Goal: Task Accomplishment & Management: Manage account settings

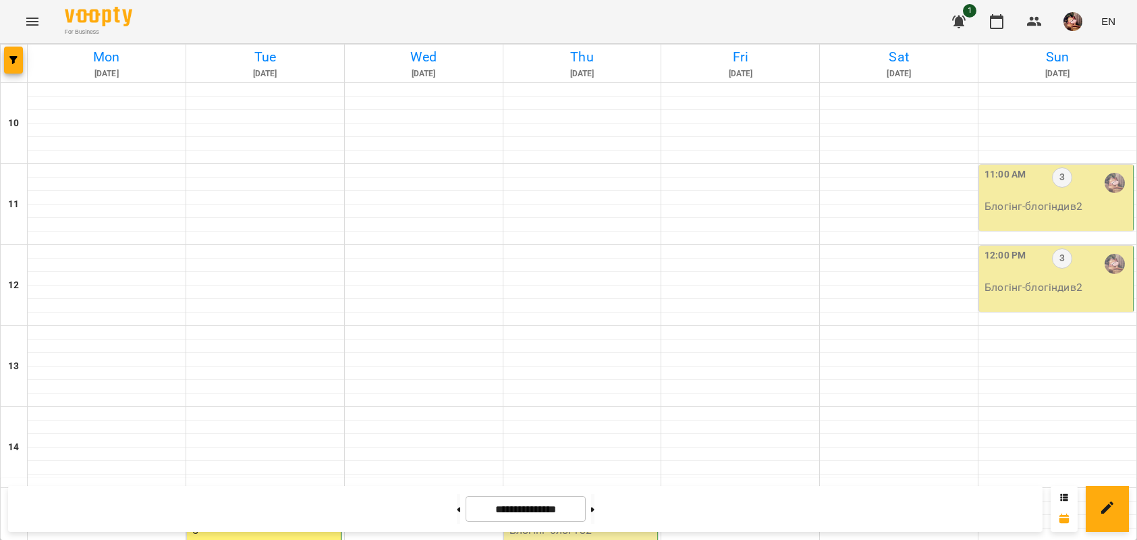
scroll to position [360, 0]
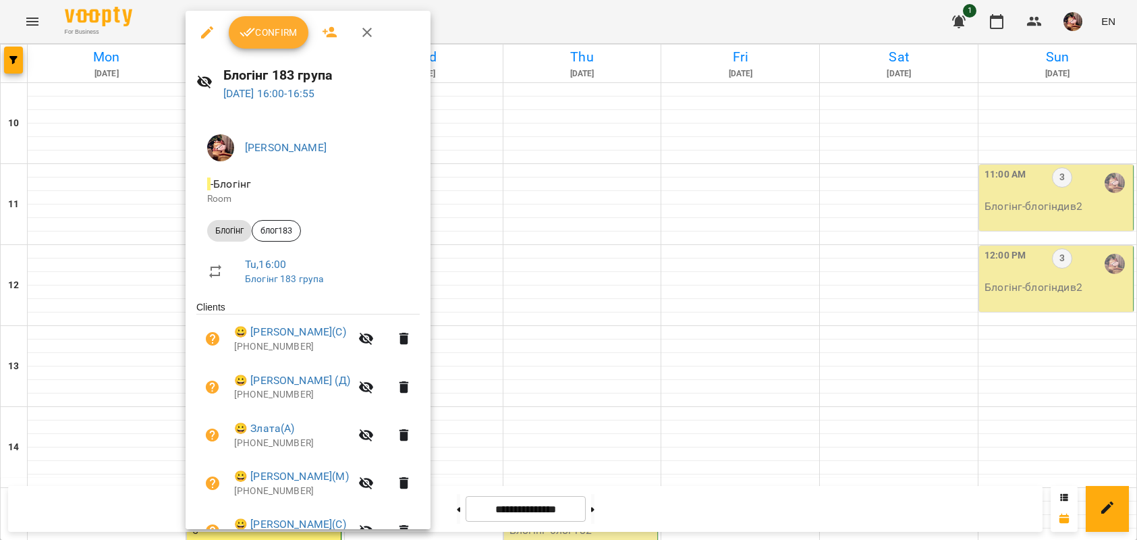
click at [272, 29] on span "Confirm" at bounding box center [268, 32] width 58 height 16
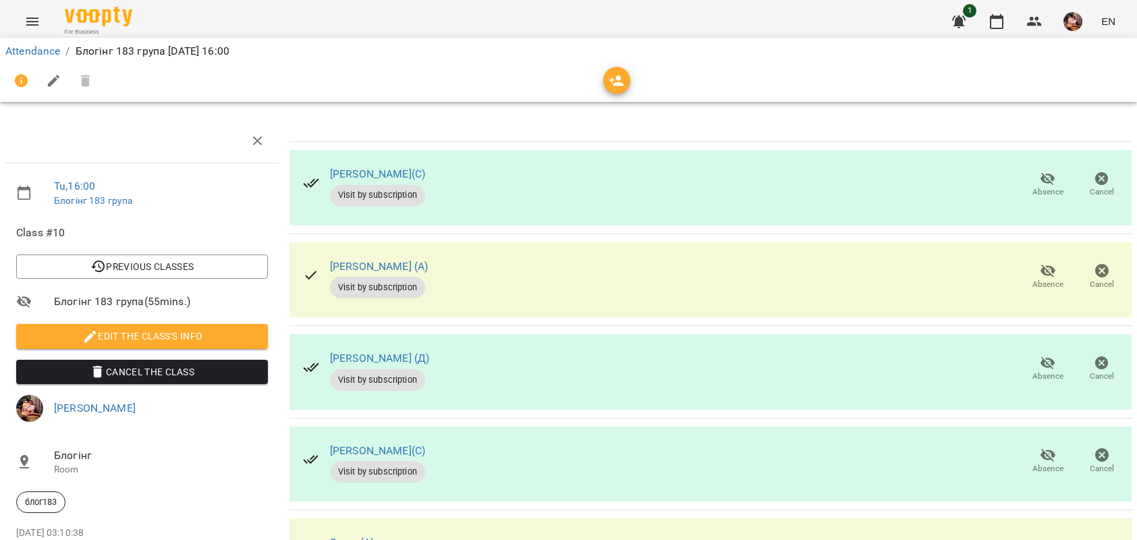
click at [1032, 280] on span "Absence" at bounding box center [1047, 284] width 31 height 11
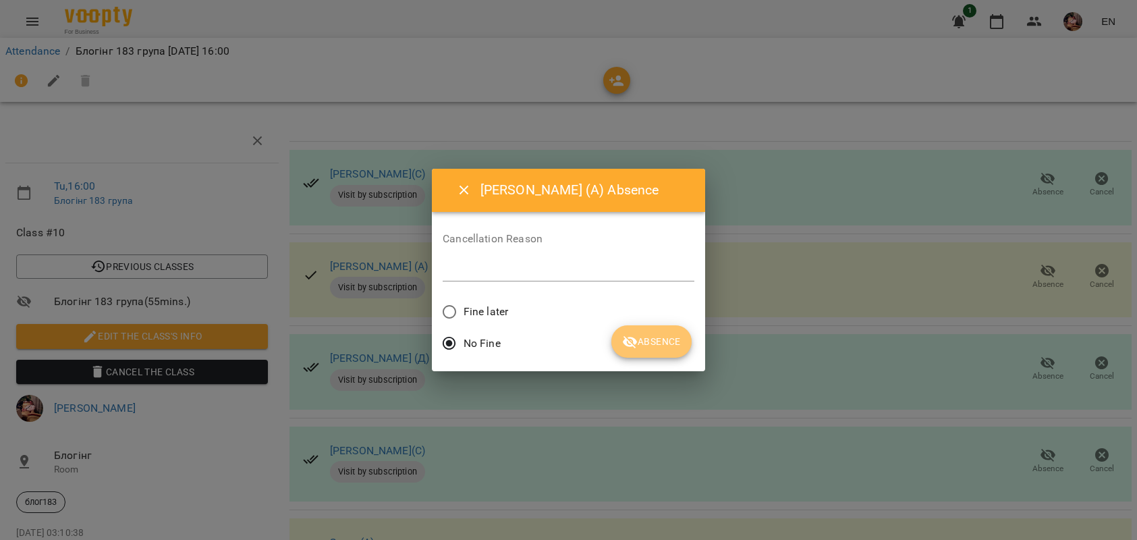
click at [629, 339] on icon "submit" at bounding box center [630, 342] width 16 height 16
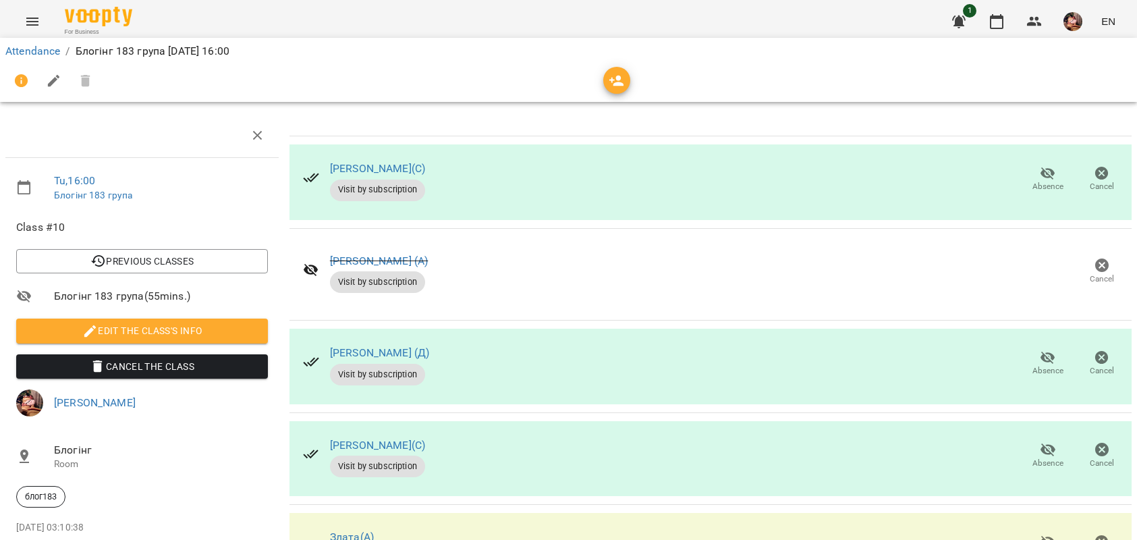
scroll to position [103, 0]
click at [1039, 441] on icon "button" at bounding box center [1047, 449] width 16 height 16
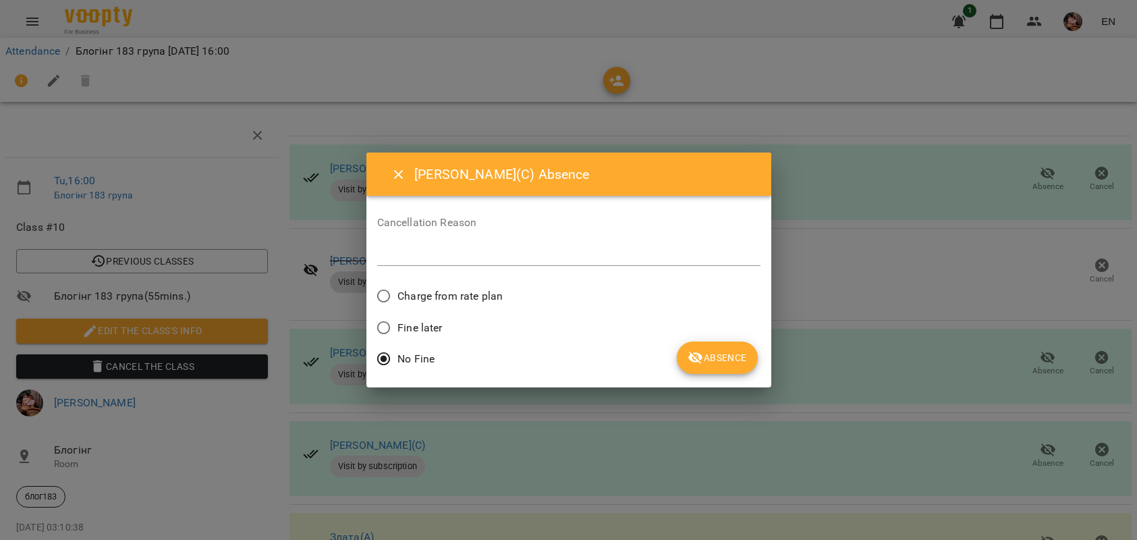
click at [712, 354] on span "Absence" at bounding box center [716, 357] width 59 height 16
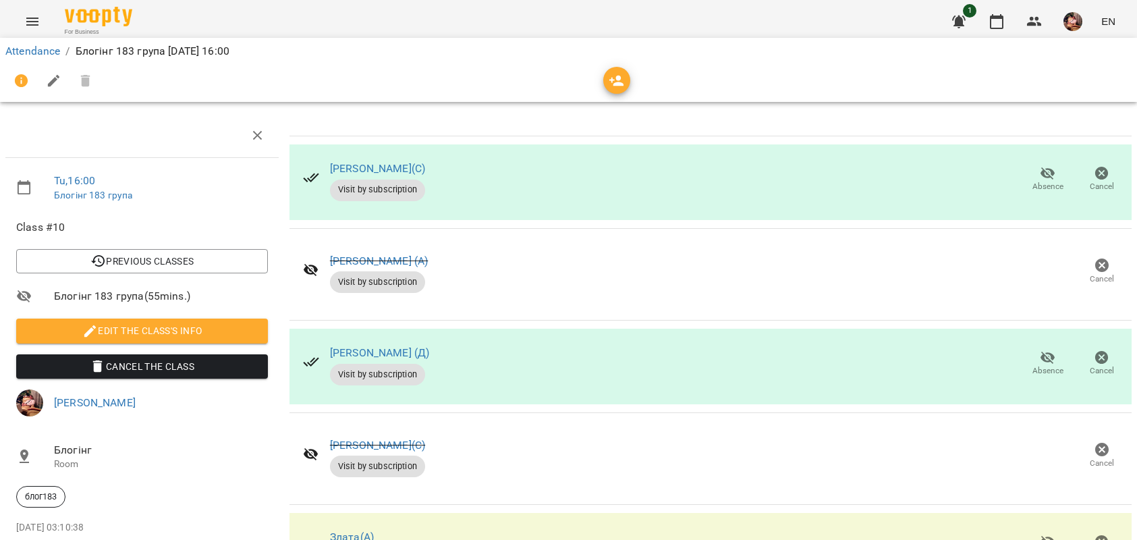
scroll to position [271, 0]
click at [996, 24] on icon "button" at bounding box center [996, 21] width 16 height 16
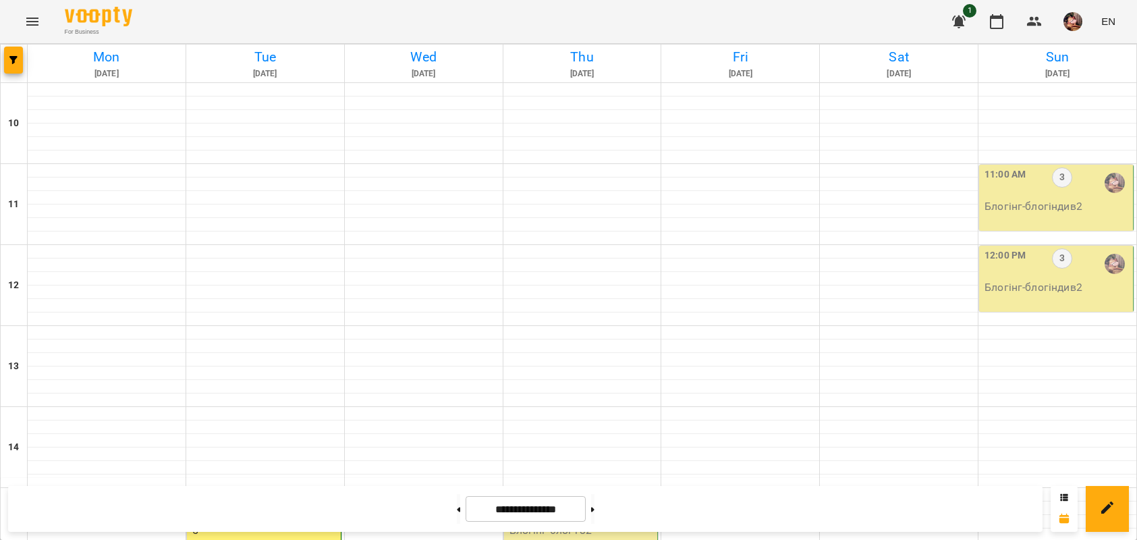
scroll to position [362, 0]
